Goal: Information Seeking & Learning: Check status

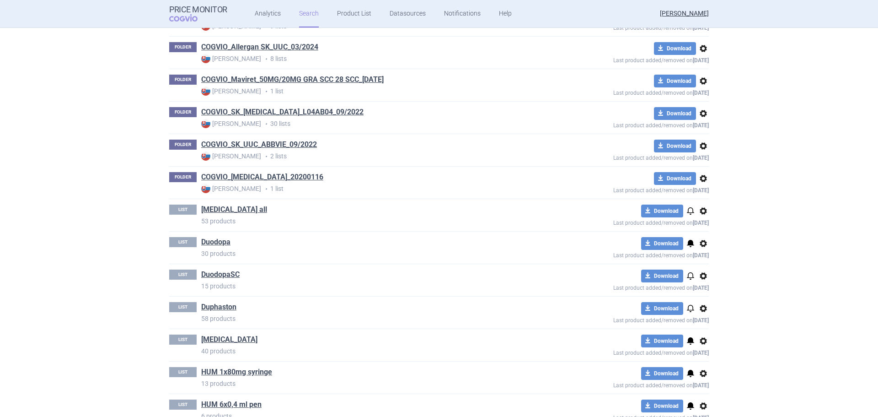
scroll to position [936, 0]
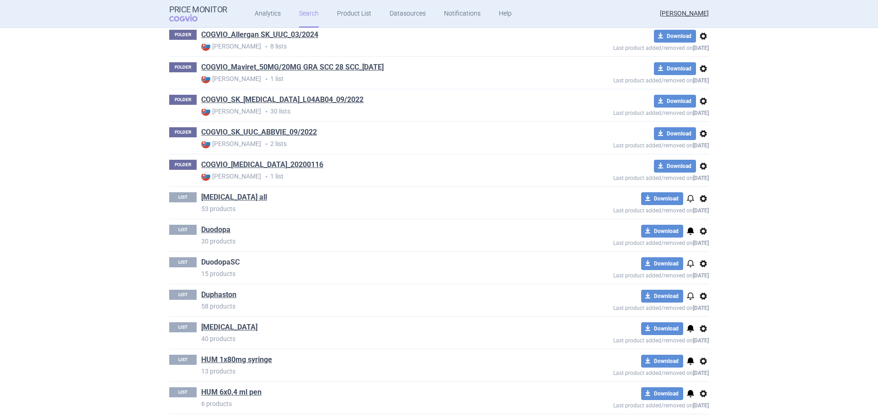
click at [209, 262] on link "DuodopaSC" at bounding box center [220, 262] width 38 height 10
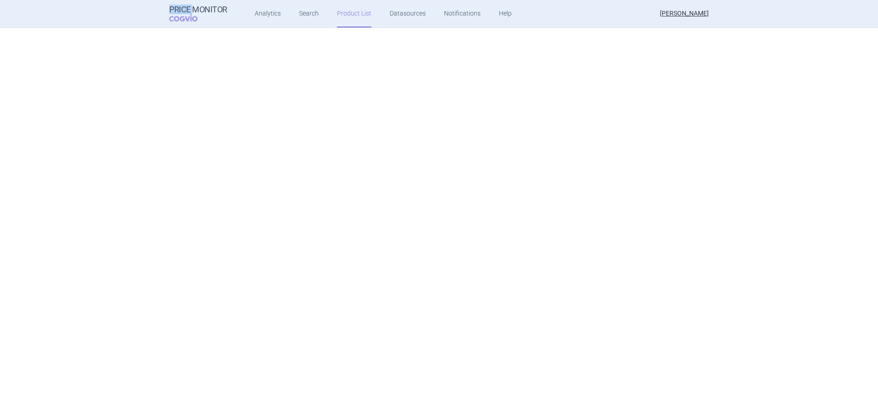
click at [209, 262] on div "Price Monitor COGVIO Analytics Search Product List Datasources Notifications He…" at bounding box center [439, 208] width 878 height 417
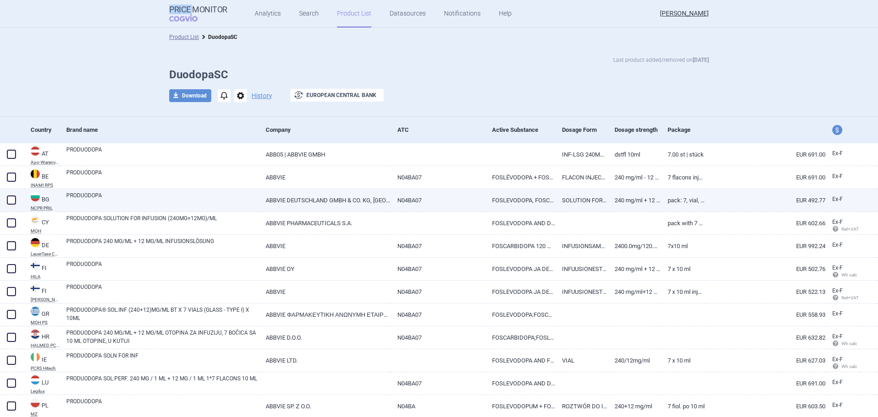
click at [144, 194] on link "PRODUODOPA" at bounding box center [162, 199] width 193 height 16
select select "EUR"
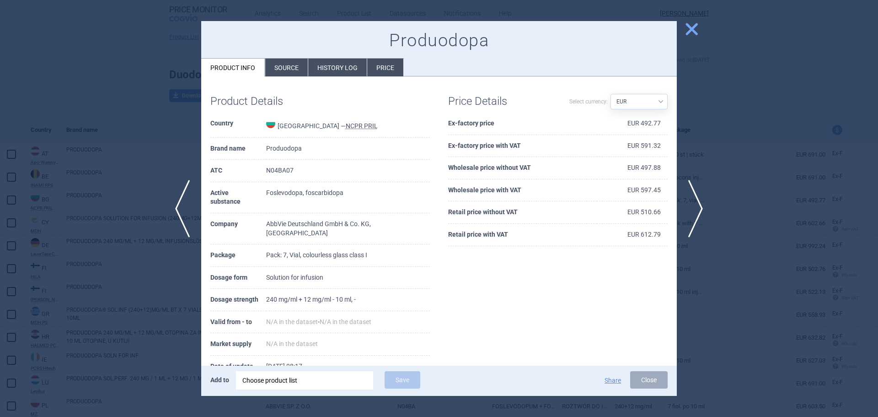
click at [348, 66] on li "History log" at bounding box center [337, 68] width 59 height 18
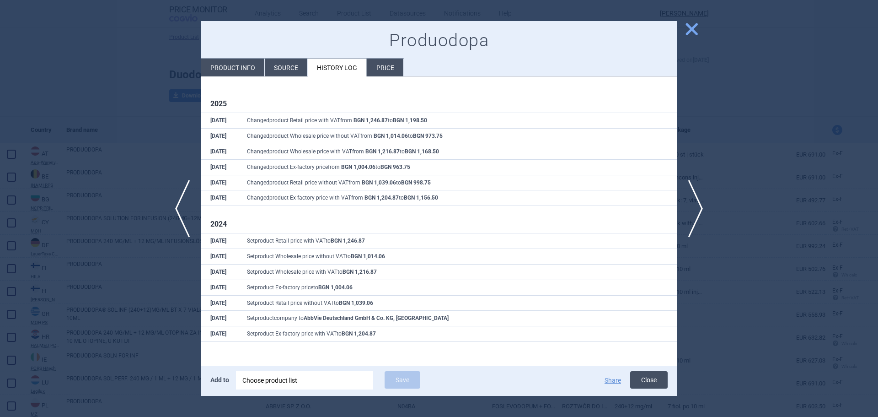
click at [644, 385] on button "Close" at bounding box center [649, 379] width 38 height 17
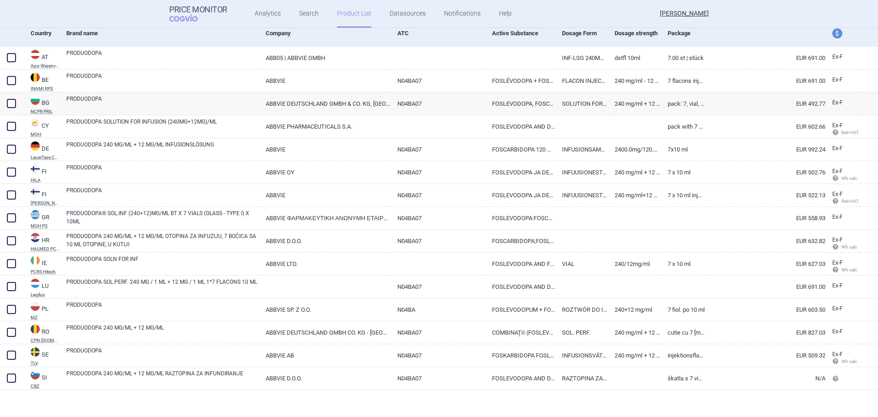
scroll to position [99, 0]
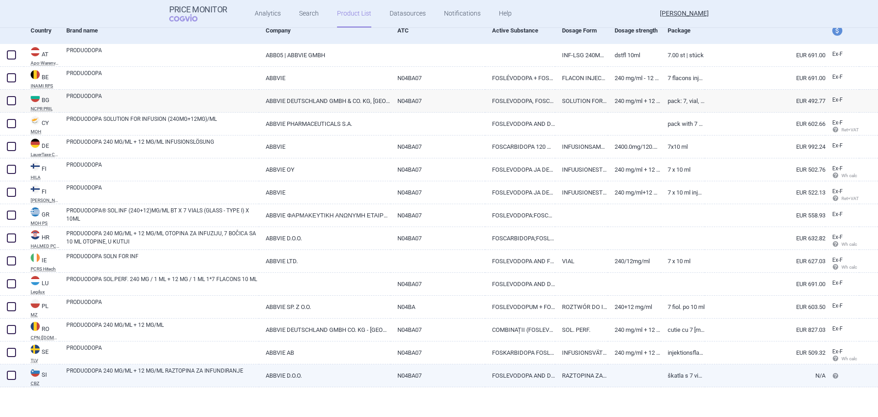
click at [112, 377] on link "PRODUODOPA 240 MG/ML + 12 MG/ML RAZTOPINA ZA INFUNDIRANJE" at bounding box center [162, 374] width 193 height 16
select select "EUR"
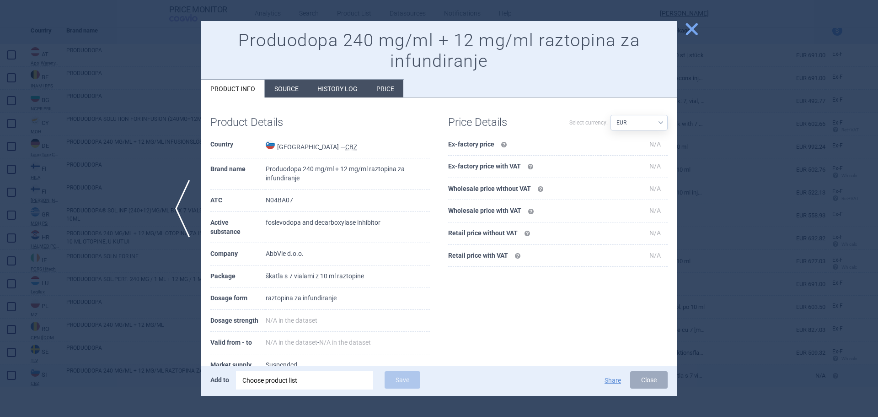
click at [112, 377] on div at bounding box center [439, 208] width 878 height 417
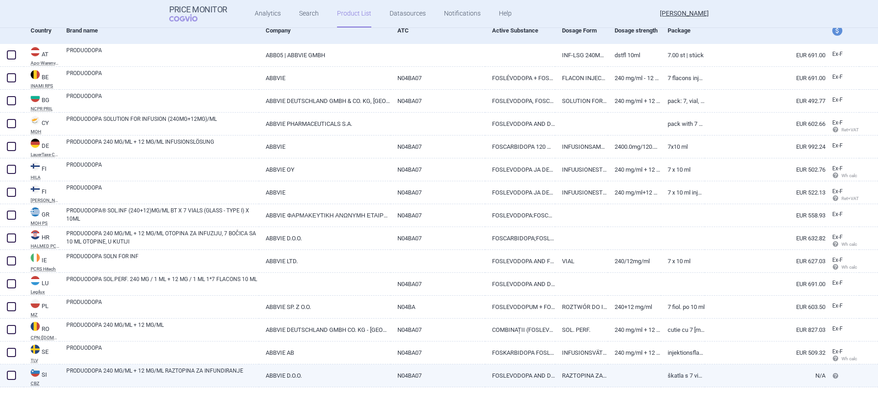
click at [128, 374] on link "PRODUODOPA 240 MG/ML + 12 MG/ML RAZTOPINA ZA INFUNDIRANJE" at bounding box center [162, 374] width 193 height 16
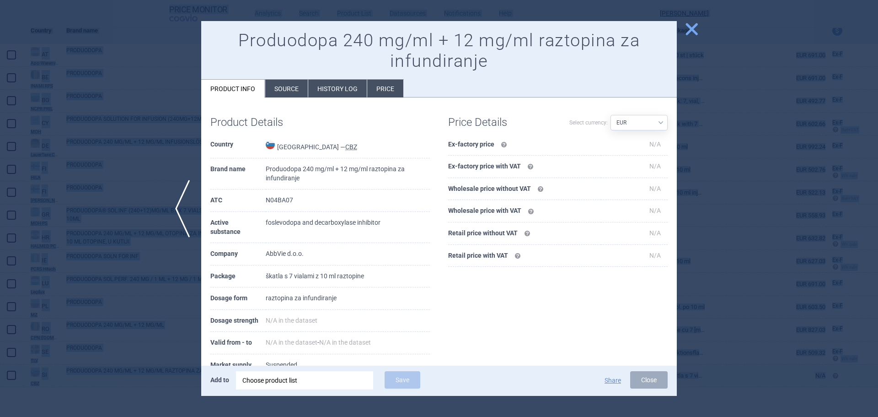
click at [128, 374] on div at bounding box center [439, 208] width 878 height 417
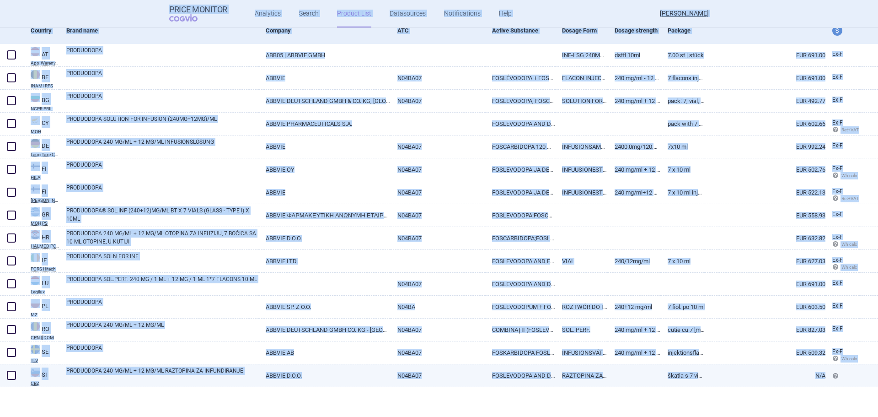
click at [128, 374] on link "PRODUODOPA 240 MG/ML + 12 MG/ML RAZTOPINA ZA INFUNDIRANJE" at bounding box center [162, 374] width 193 height 16
select select "EUR"
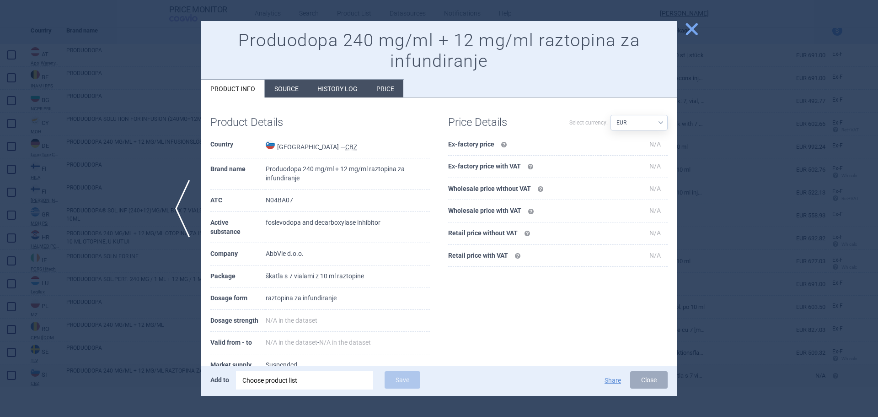
click at [350, 89] on li "History log" at bounding box center [337, 89] width 59 height 18
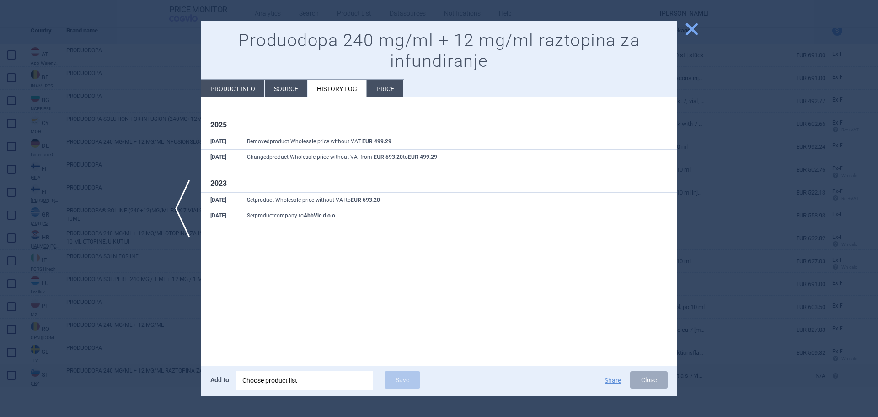
click at [286, 92] on li "Source" at bounding box center [286, 89] width 43 height 18
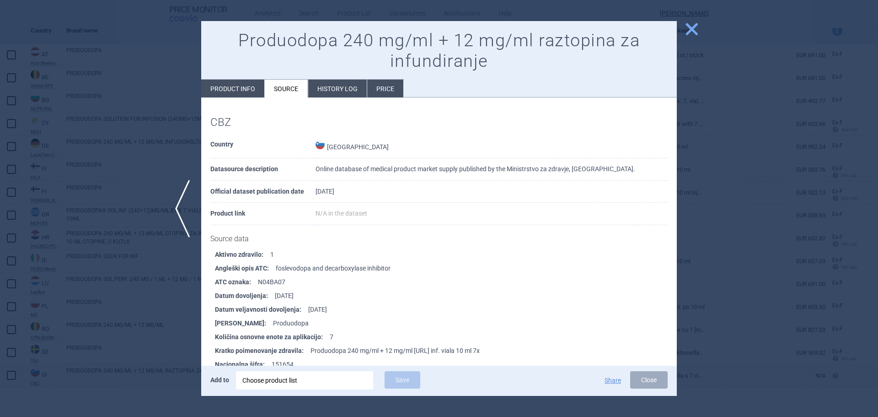
click at [342, 87] on li "History log" at bounding box center [337, 89] width 59 height 18
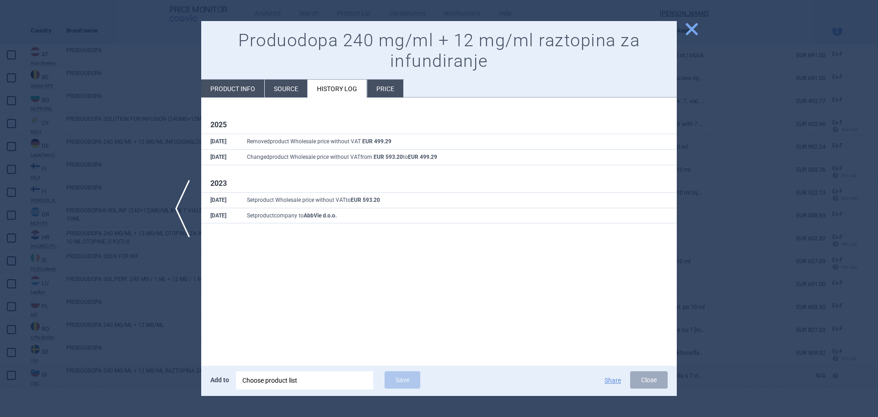
click at [390, 87] on li "Price" at bounding box center [385, 89] width 36 height 18
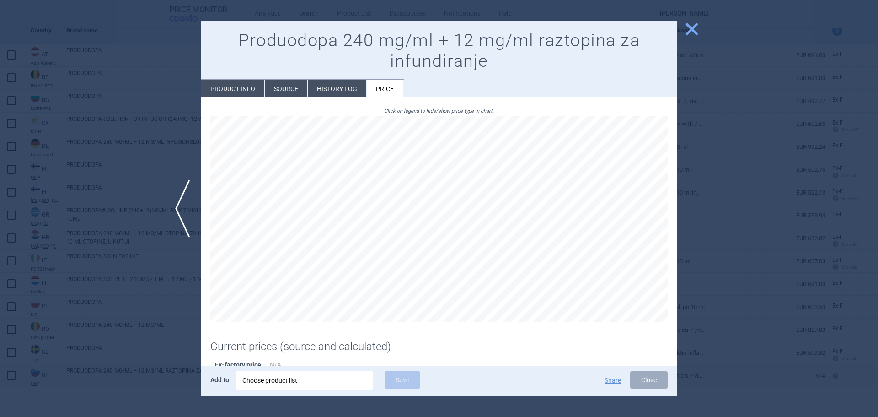
click at [338, 88] on li "History log" at bounding box center [337, 89] width 59 height 18
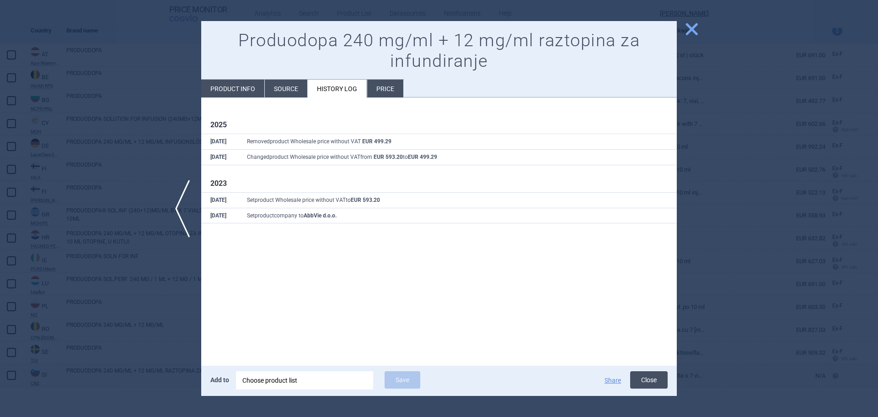
click at [644, 381] on button "Close" at bounding box center [649, 379] width 38 height 17
